Goal: Find specific fact: Find contact information

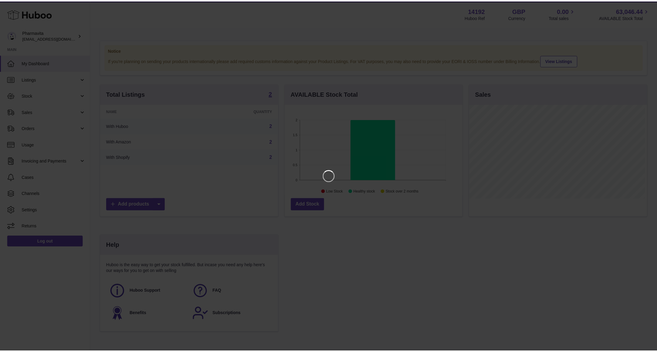
scroll to position [94, 180]
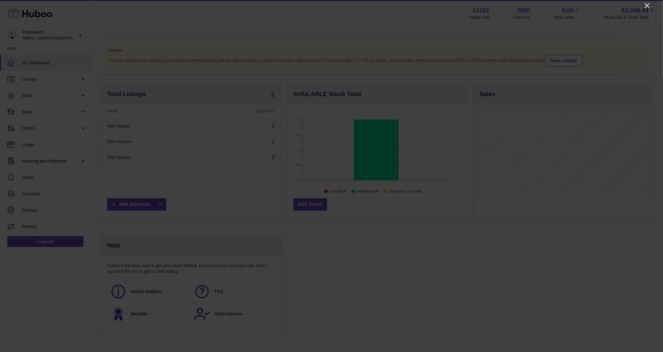
click at [647, 4] on icon "Close" at bounding box center [646, 5] width 7 height 7
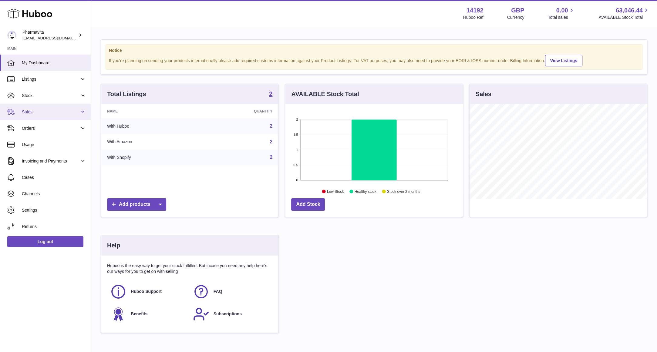
click at [36, 113] on span "Sales" at bounding box center [51, 112] width 58 height 6
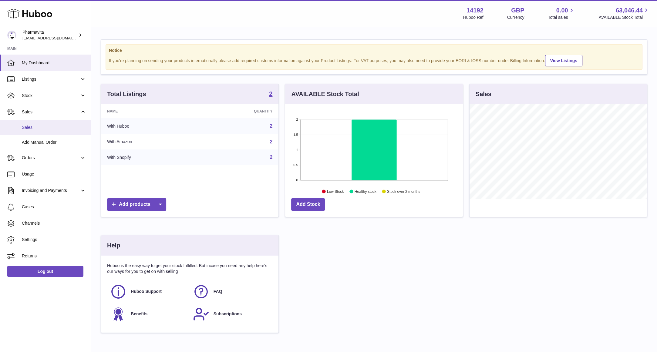
click at [46, 130] on span "Sales" at bounding box center [54, 128] width 64 height 6
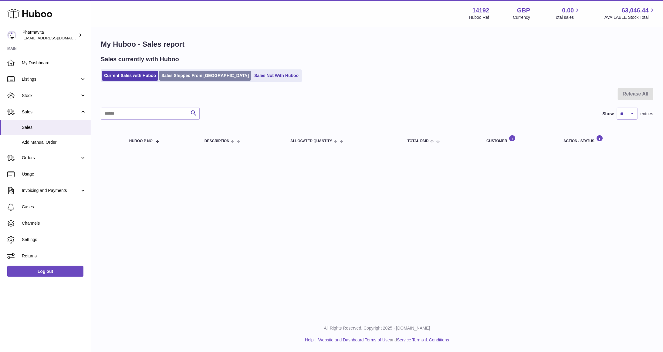
click at [198, 75] on link "Sales Shipped From Huboo" at bounding box center [205, 76] width 92 height 10
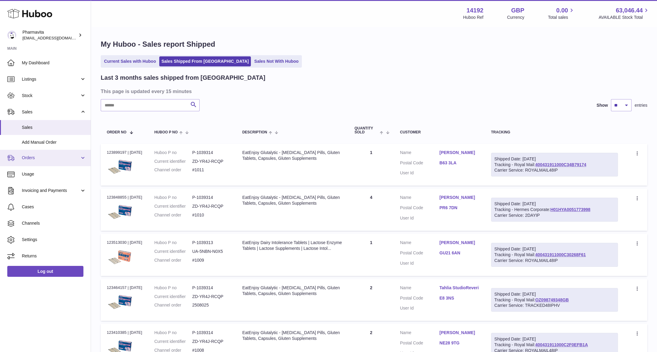
click at [56, 155] on span "Orders" at bounding box center [51, 158] width 58 height 6
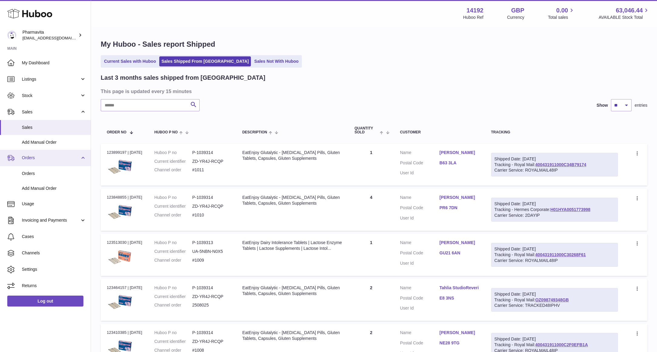
click at [56, 155] on span "Orders" at bounding box center [51, 158] width 58 height 6
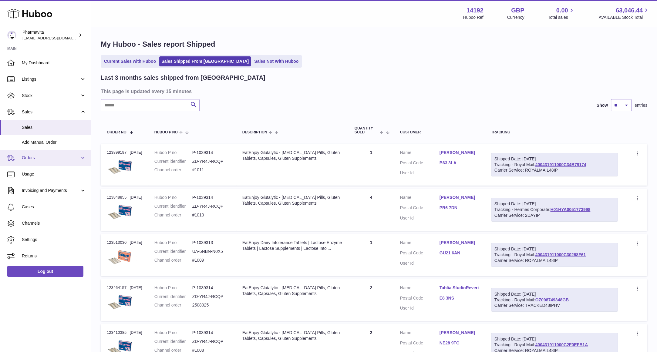
click at [59, 157] on span "Orders" at bounding box center [51, 158] width 58 height 6
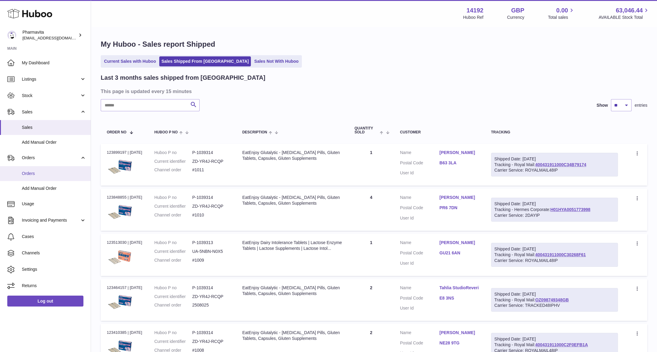
click at [50, 174] on span "Orders" at bounding box center [54, 174] width 64 height 6
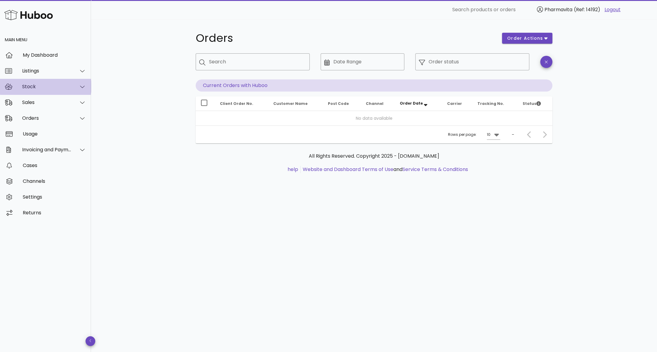
click at [40, 89] on div "Stock" at bounding box center [46, 87] width 49 height 6
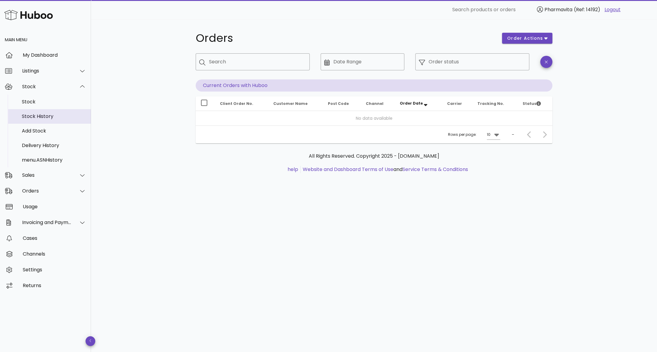
click at [35, 114] on div "Stock History" at bounding box center [54, 116] width 64 height 6
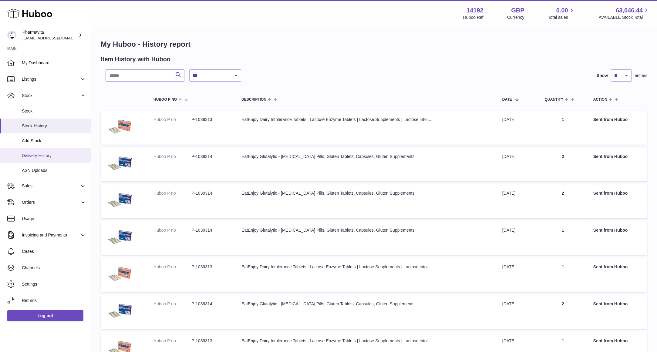
click at [49, 151] on link "Delivery History" at bounding box center [45, 155] width 91 height 15
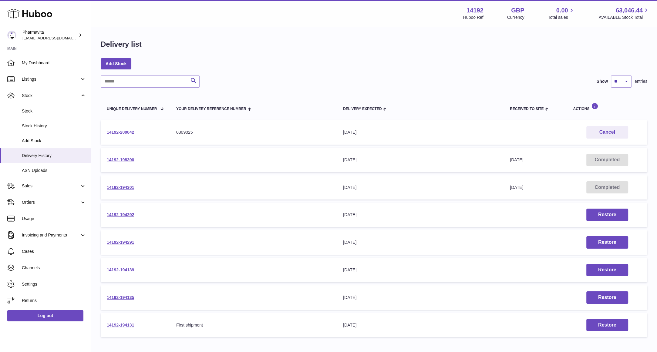
click at [113, 133] on link "14192-200042" at bounding box center [120, 132] width 27 height 5
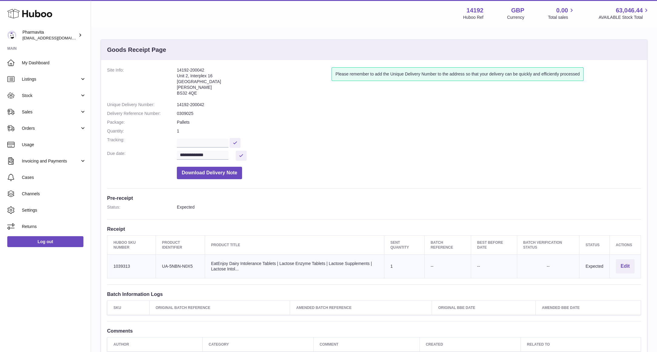
drag, startPoint x: 201, startPoint y: 93, endPoint x: 178, endPoint y: 76, distance: 28.9
click at [178, 76] on address "14192-200042 [STREET_ADDRESS][PERSON_NAME]" at bounding box center [254, 83] width 155 height 32
copy address "[STREET_ADDRESS][PERSON_NAME]"
click at [213, 87] on address "14192-200042 [STREET_ADDRESS][PERSON_NAME]" at bounding box center [254, 83] width 155 height 32
drag, startPoint x: 202, startPoint y: 93, endPoint x: 178, endPoint y: 92, distance: 24.3
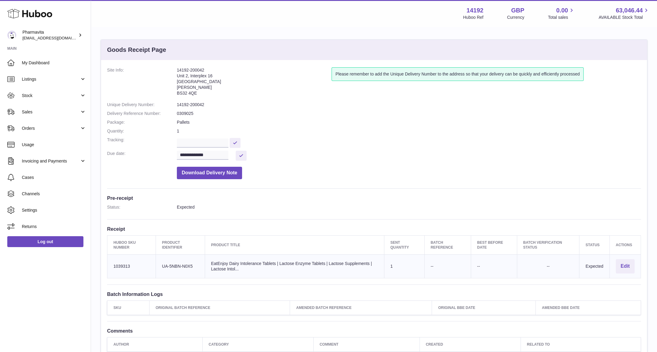
click at [178, 92] on address "14192-200042 [STREET_ADDRESS][PERSON_NAME]" at bounding box center [254, 83] width 155 height 32
copy address "BS32 4QE"
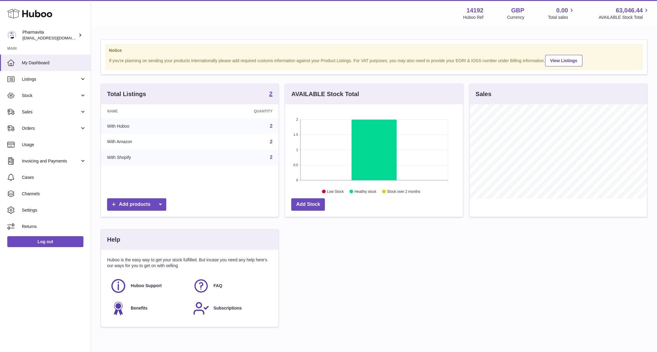
scroll to position [94, 177]
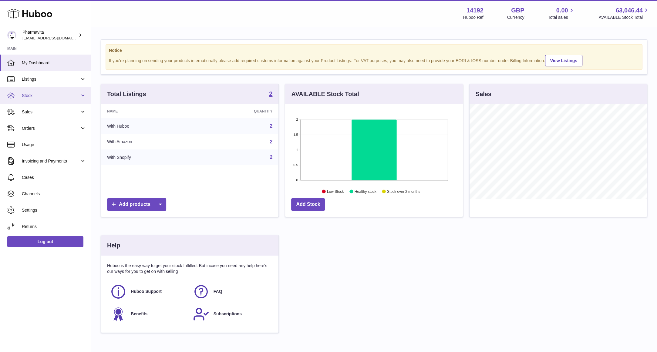
click at [45, 97] on span "Stock" at bounding box center [51, 96] width 58 height 6
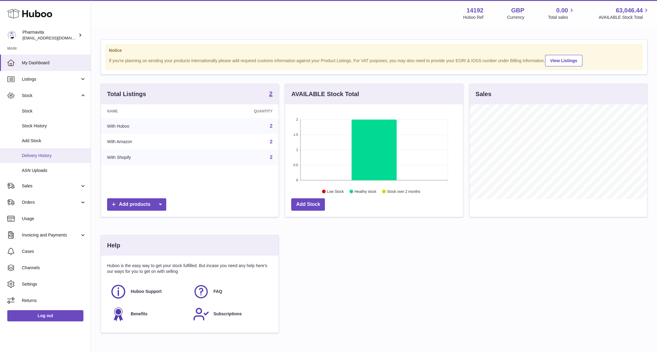
click at [36, 152] on link "Delivery History" at bounding box center [45, 155] width 91 height 15
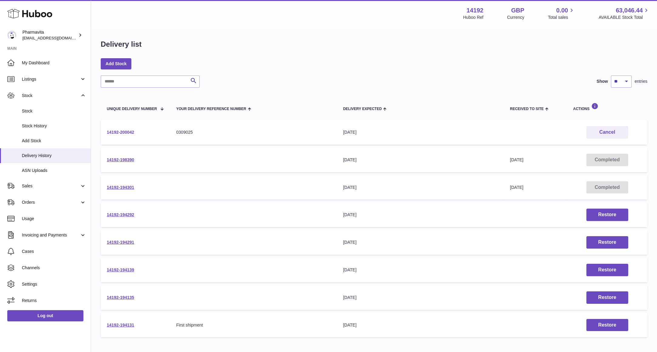
click at [117, 130] on link "14192-200042" at bounding box center [120, 132] width 27 height 5
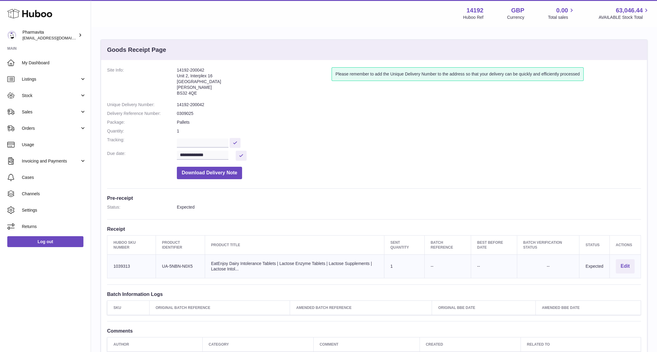
drag, startPoint x: 176, startPoint y: 76, endPoint x: 214, endPoint y: 76, distance: 38.2
click at [214, 76] on dl "**********" at bounding box center [374, 124] width 534 height 115
click at [215, 76] on address "14192-200042 Unit 2, Interplex 16 Ash Ridge Road Bradley Stoke BS32 4QE" at bounding box center [254, 83] width 155 height 32
drag, startPoint x: 215, startPoint y: 76, endPoint x: 177, endPoint y: 76, distance: 38.2
click at [177, 76] on address "14192-200042 Unit 2, Interplex 16 Ash Ridge Road Bradley Stoke BS32 4QE" at bounding box center [254, 83] width 155 height 32
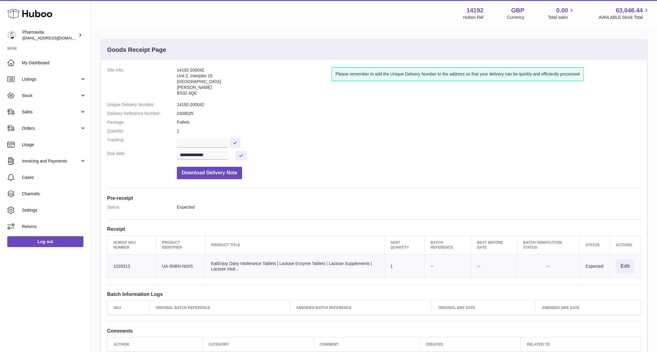
drag, startPoint x: 199, startPoint y: 81, endPoint x: 177, endPoint y: 80, distance: 22.8
click at [177, 80] on address "14192-200042 Unit 2, Interplex 16 Ash Ridge Road Bradley Stoke BS32 4QE" at bounding box center [254, 83] width 155 height 32
copy address "Ash Ridge Road"
drag, startPoint x: 204, startPoint y: 88, endPoint x: 176, endPoint y: 86, distance: 27.6
click at [176, 86] on dl "**********" at bounding box center [374, 124] width 534 height 115
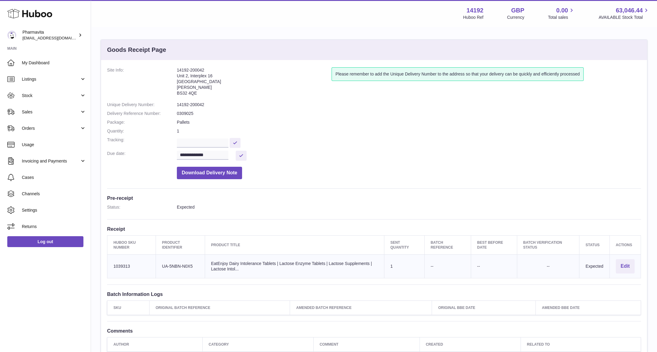
click at [176, 86] on dt "Site Info:" at bounding box center [142, 83] width 70 height 32
drag, startPoint x: 176, startPoint y: 86, endPoint x: 201, endPoint y: 87, distance: 24.9
click at [201, 87] on dl "**********" at bounding box center [374, 124] width 534 height 115
click at [205, 88] on address "14192-200042 Unit 2, Interplex 16 Ash Ridge Road Bradley Stoke BS32 4QE" at bounding box center [254, 83] width 155 height 32
drag, startPoint x: 204, startPoint y: 88, endPoint x: 179, endPoint y: 89, distance: 25.2
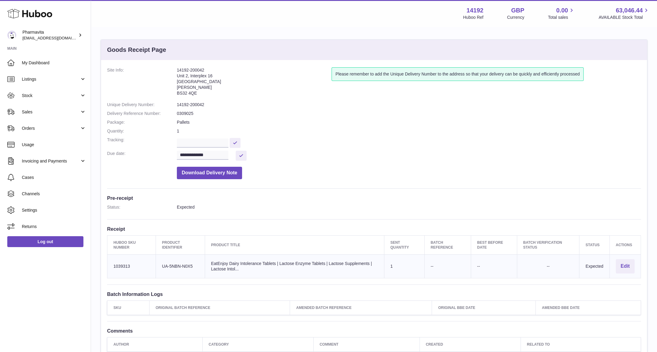
click at [179, 89] on address "14192-200042 Unit 2, Interplex 16 Ash Ridge Road Bradley Stoke BS32 4QE" at bounding box center [254, 83] width 155 height 32
click at [213, 96] on address "14192-200042 Unit 2, Interplex 16 Ash Ridge Road Bradley Stoke BS32 4QE" at bounding box center [254, 83] width 155 height 32
drag, startPoint x: 202, startPoint y: 97, endPoint x: 178, endPoint y: 94, distance: 24.5
click at [178, 94] on address "14192-200042 Unit 2, Interplex 16 Ash Ridge Road Bradley Stoke BS32 4QE" at bounding box center [254, 83] width 155 height 32
copy address "BS32 4QE"
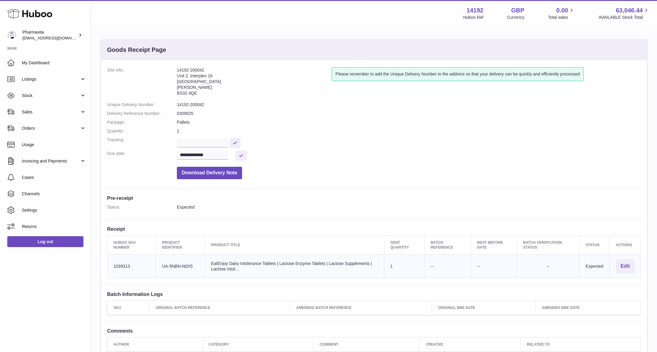
click at [198, 92] on address "14192-200042 Unit 2, Interplex 16 Ash Ridge Road Bradley Stoke BS32 4QE" at bounding box center [254, 83] width 155 height 32
drag, startPoint x: 175, startPoint y: 69, endPoint x: 193, endPoint y: 76, distance: 18.5
click at [193, 76] on dl "**********" at bounding box center [374, 124] width 534 height 115
click at [184, 75] on address "14192-200042 Unit 2, Interplex 16 Ash Ridge Road Bradley Stoke BS32 4QE" at bounding box center [254, 83] width 155 height 32
drag, startPoint x: 176, startPoint y: 75, endPoint x: 204, endPoint y: 90, distance: 31.6
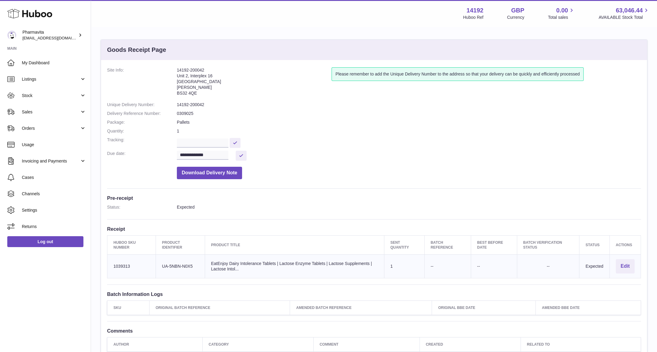
click at [204, 90] on dl "**********" at bounding box center [374, 124] width 534 height 115
drag, startPoint x: 203, startPoint y: 95, endPoint x: 200, endPoint y: 95, distance: 3.0
click at [200, 90] on div at bounding box center [200, 90] width 0 height 0
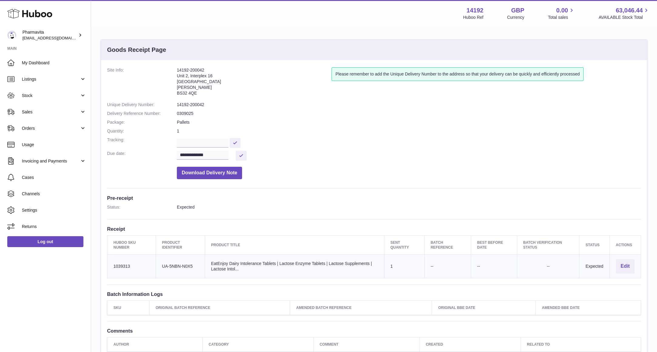
click at [201, 90] on address "14192-200042 Unit 2, Interplex 16 Ash Ridge Road Bradley Stoke BS32 4QE" at bounding box center [254, 83] width 155 height 32
drag, startPoint x: 196, startPoint y: 92, endPoint x: 177, endPoint y: 76, distance: 25.2
click at [177, 76] on address "14192-200042 Unit 2, Interplex 16 Ash Ridge Road Bradley Stoke BS32 4QE" at bounding box center [254, 83] width 155 height 32
copy address "Unit 2, Interplex 16 Ash Ridge Road Bradley Stoke BS32 4QE"
